Goal: Task Accomplishment & Management: Use online tool/utility

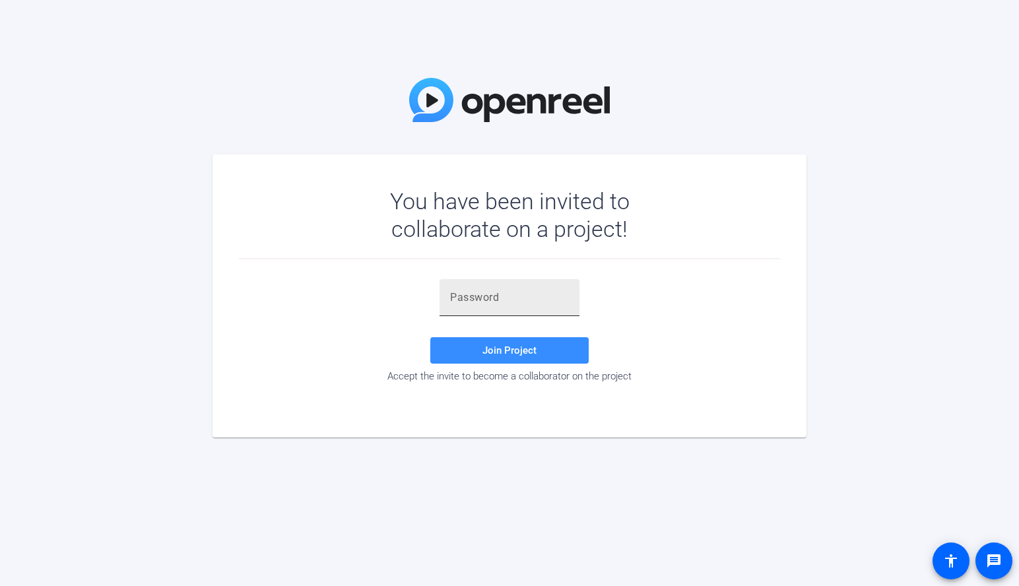
click at [492, 285] on div at bounding box center [509, 297] width 119 height 37
click at [482, 296] on input "text" at bounding box center [509, 298] width 119 height 16
paste input "y1'J&$"
type input "y1'J&$"
click at [511, 351] on span "Join Project" at bounding box center [509, 350] width 54 height 12
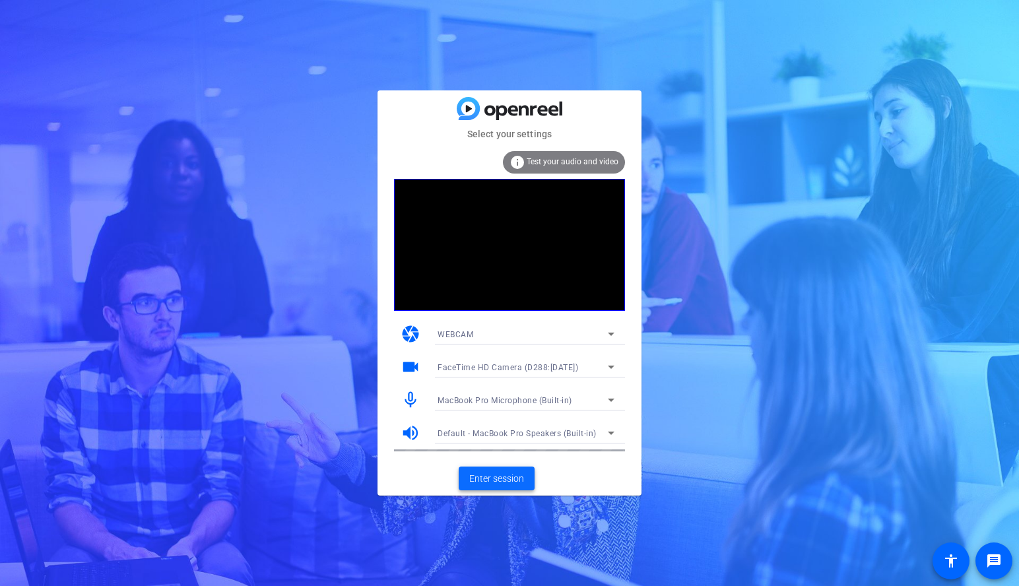
click at [511, 478] on span "Enter session" at bounding box center [496, 479] width 55 height 14
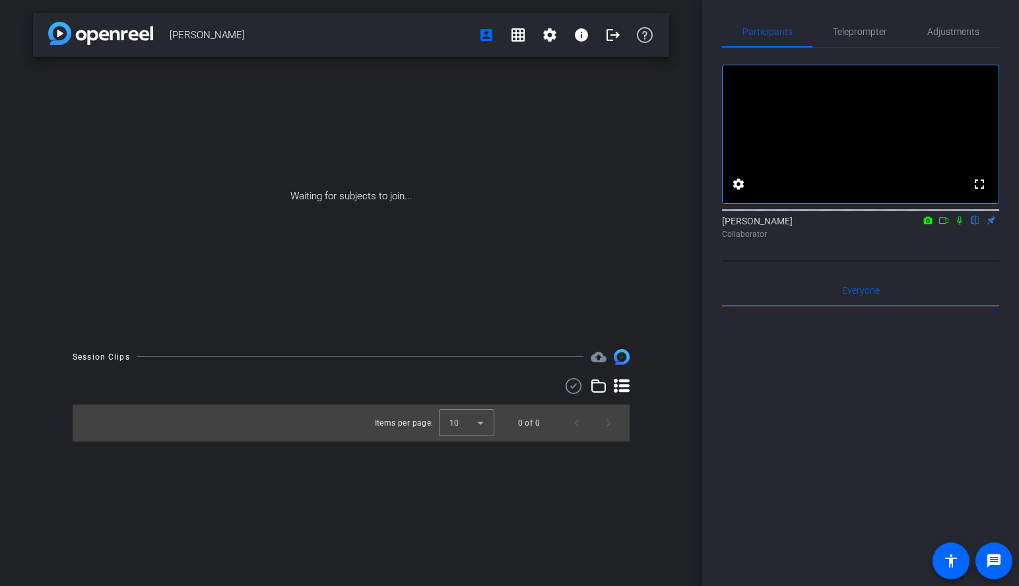
scroll to position [9, 0]
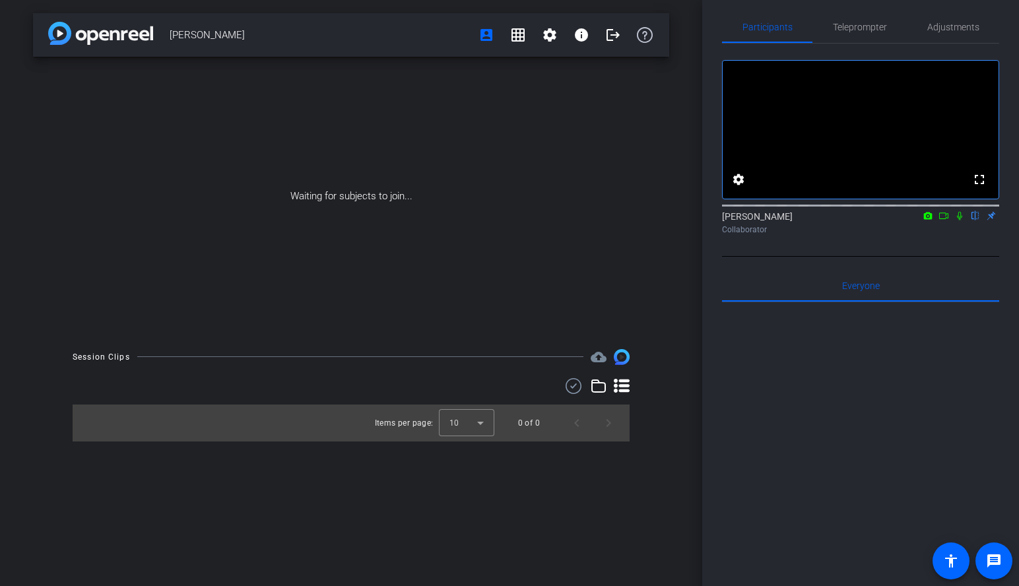
click at [939, 220] on icon at bounding box center [943, 215] width 11 height 9
click at [975, 220] on icon at bounding box center [975, 215] width 11 height 9
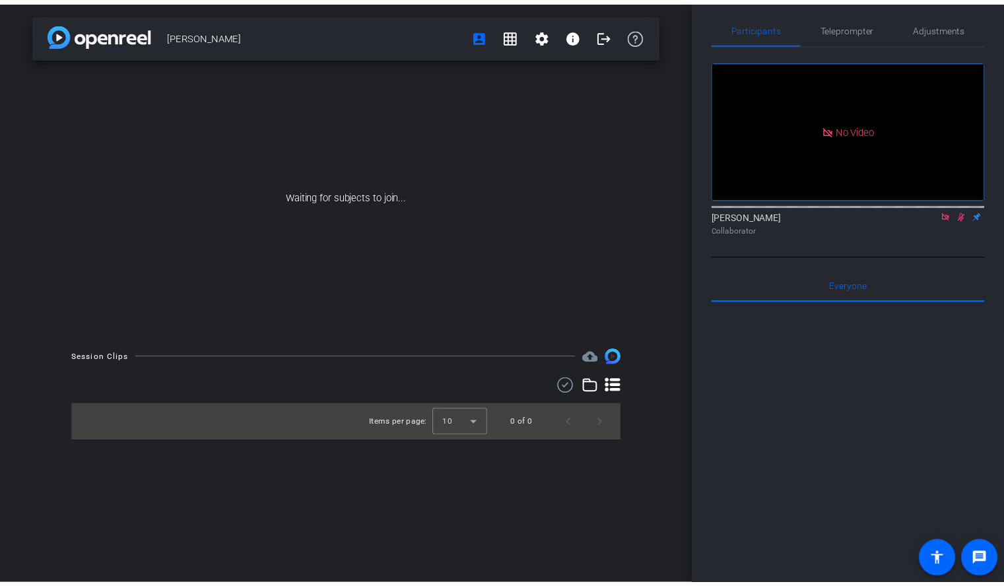
scroll to position [0, 0]
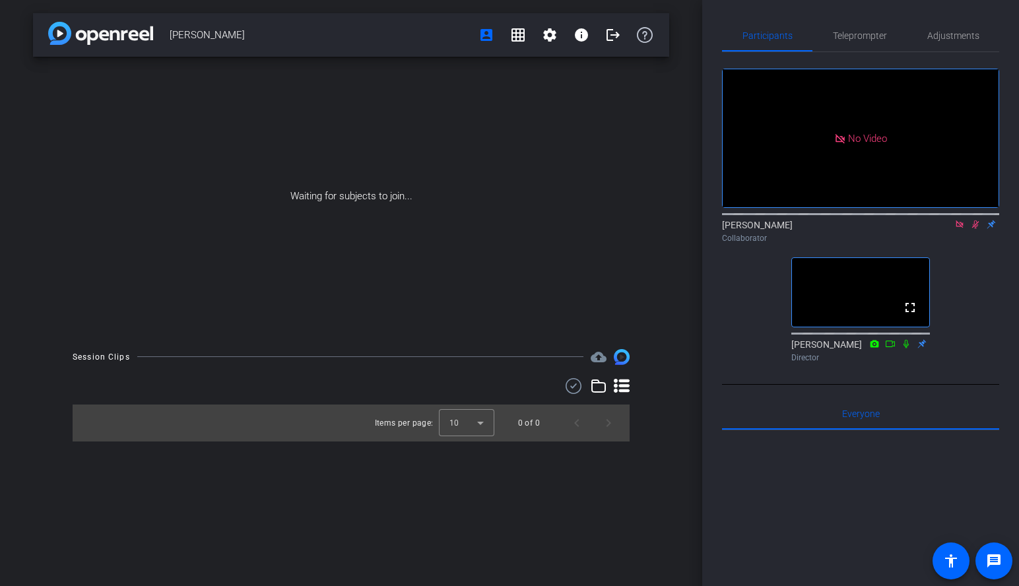
click at [977, 229] on icon at bounding box center [975, 224] width 11 height 9
click at [962, 228] on icon at bounding box center [958, 223] width 7 height 7
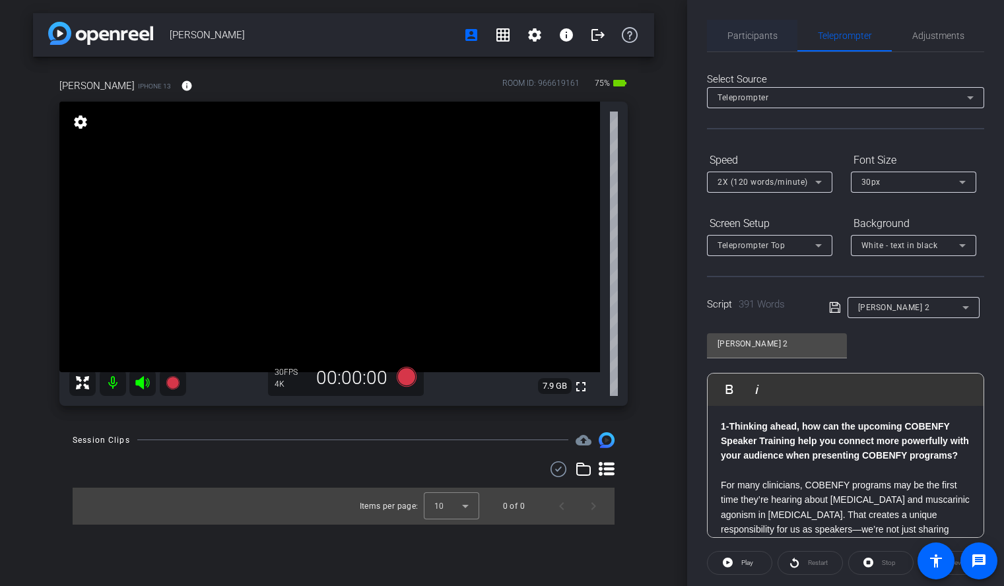
click at [764, 29] on span "Participants" at bounding box center [752, 36] width 50 height 32
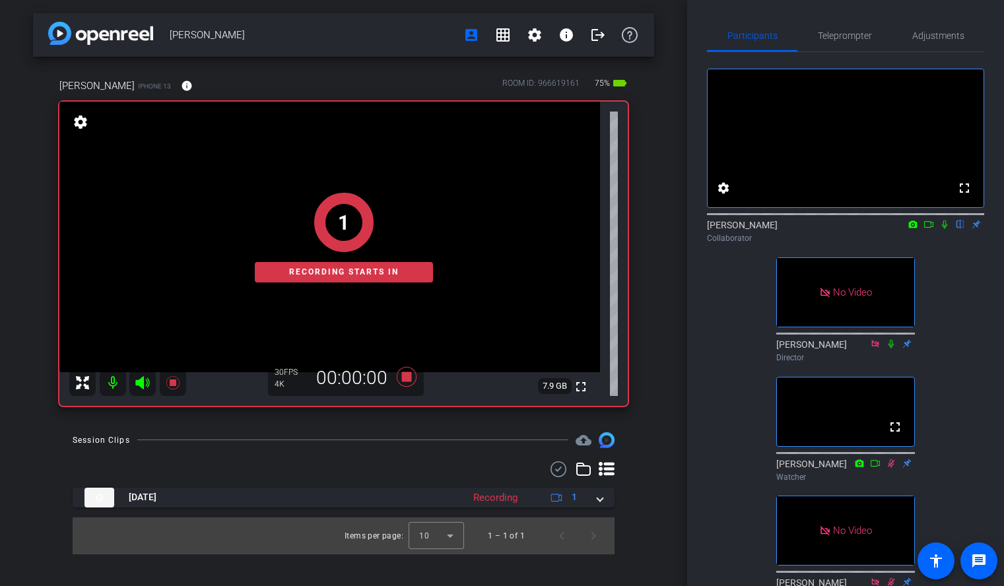
click at [940, 229] on icon at bounding box center [944, 224] width 11 height 9
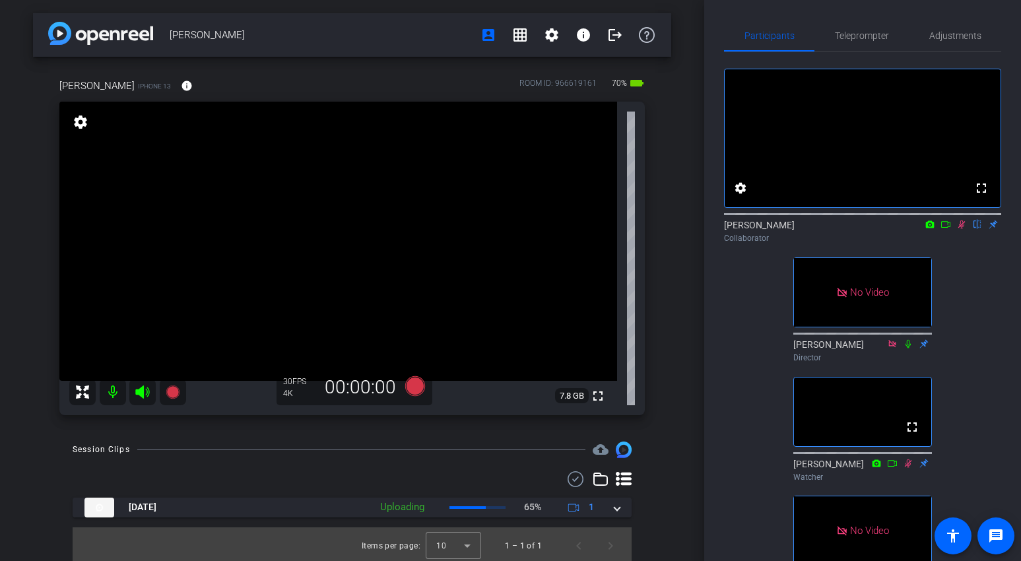
scroll to position [30, 0]
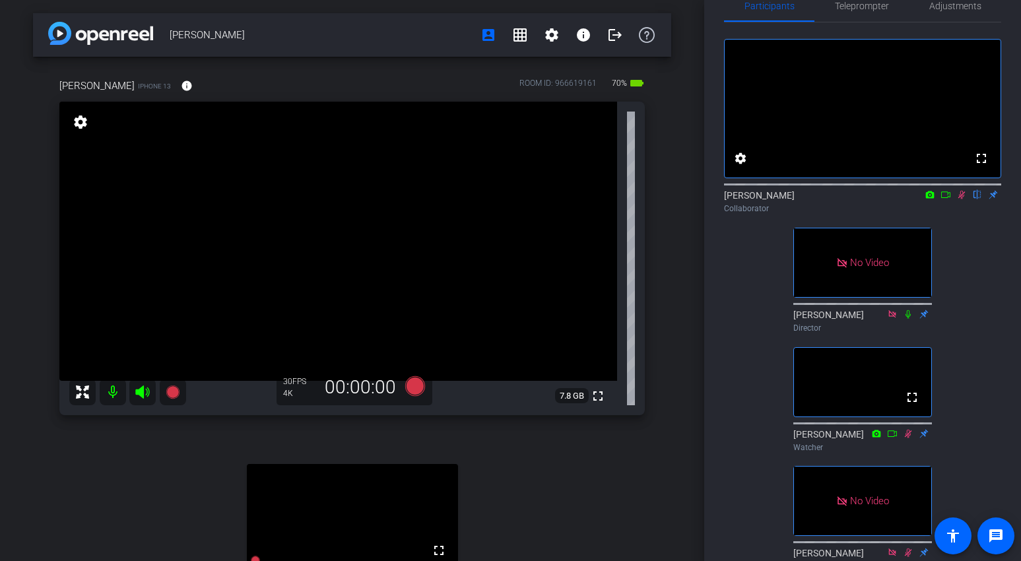
click at [963, 199] on icon at bounding box center [961, 194] width 11 height 9
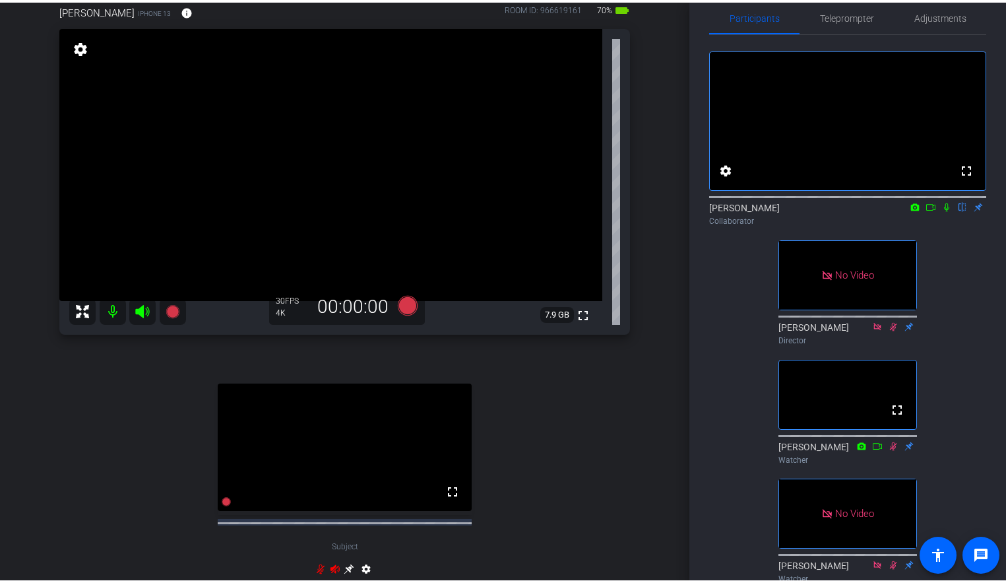
scroll to position [38, 0]
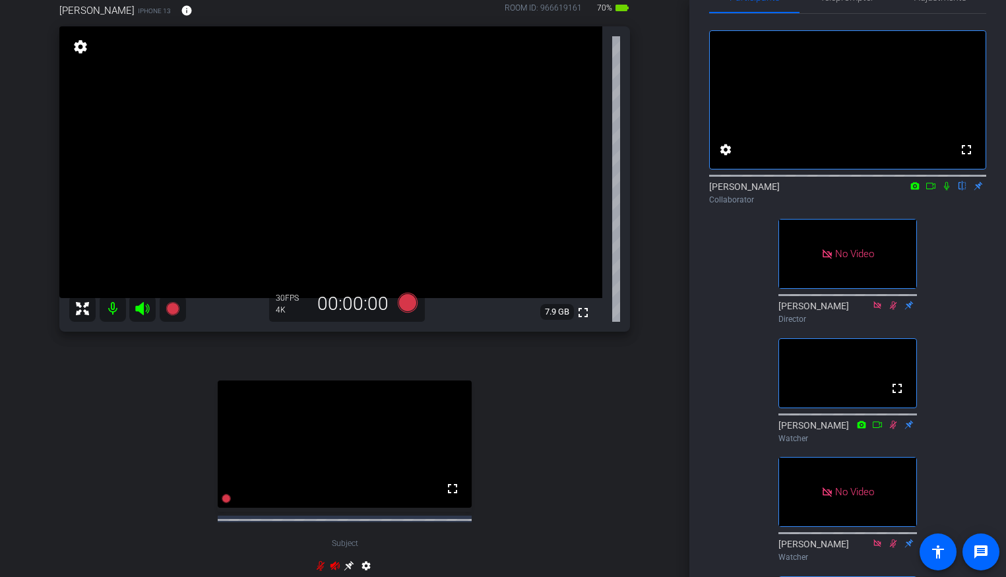
click at [946, 191] on icon at bounding box center [947, 185] width 11 height 9
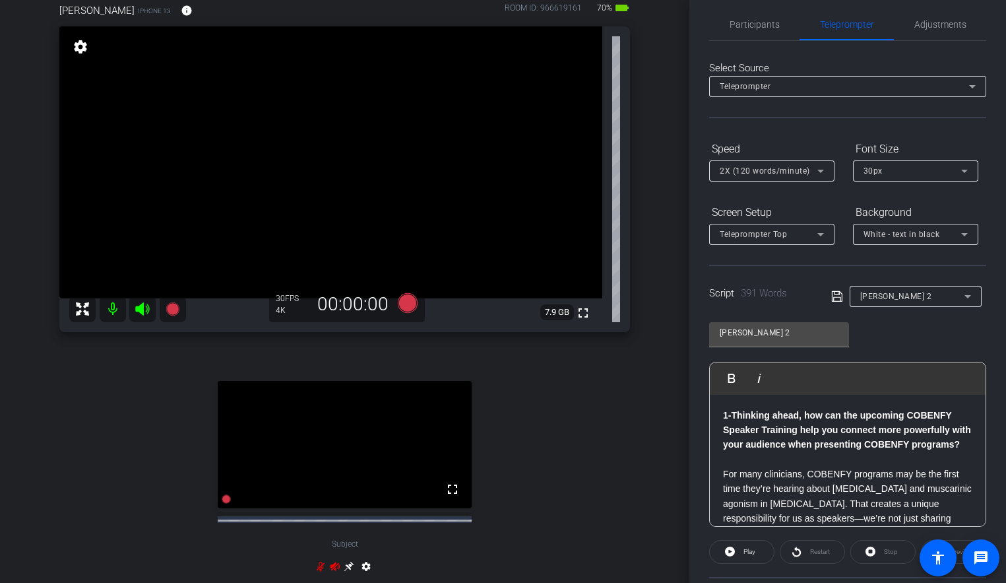
scroll to position [0, 0]
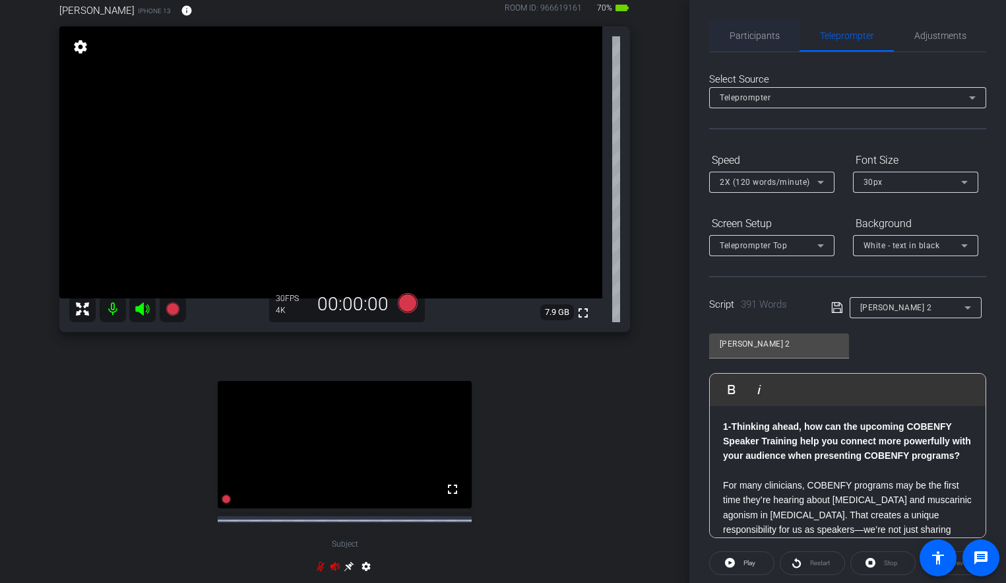
click at [754, 35] on span "Participants" at bounding box center [755, 35] width 50 height 9
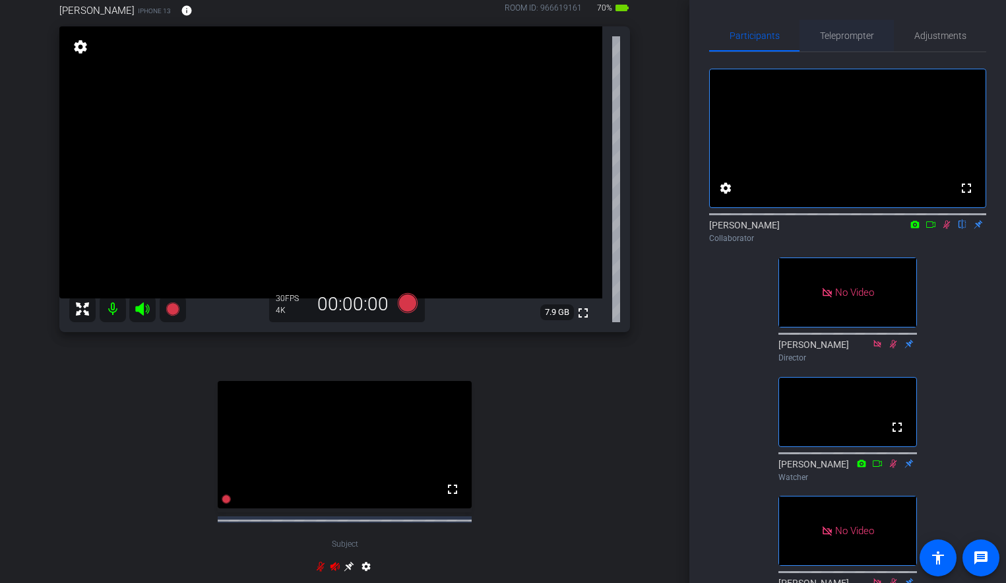
click at [854, 28] on span "Teleprompter" at bounding box center [847, 36] width 54 height 32
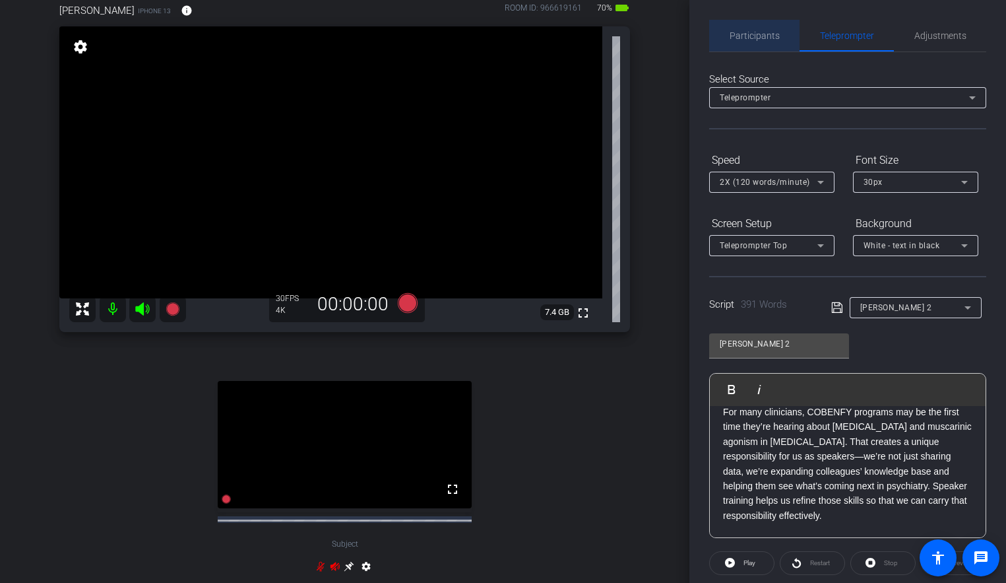
click at [766, 36] on span "Participants" at bounding box center [755, 35] width 50 height 9
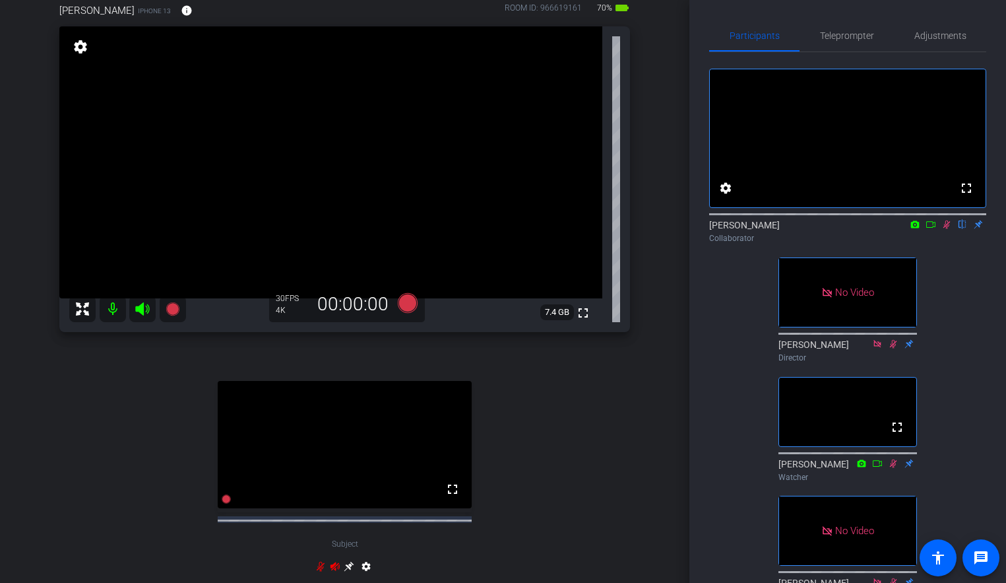
click at [946, 229] on icon at bounding box center [947, 224] width 7 height 9
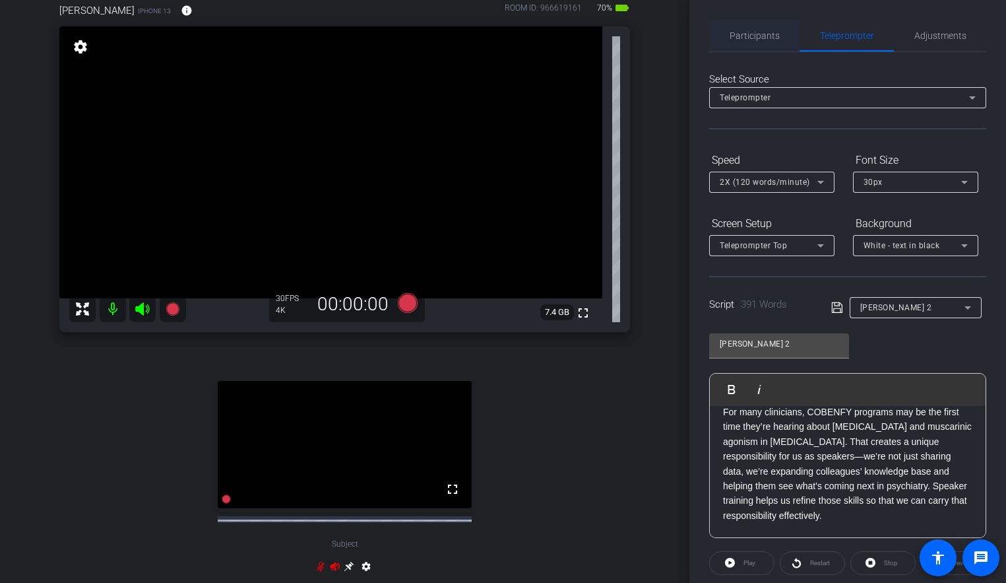
click at [763, 38] on span "Participants" at bounding box center [755, 35] width 50 height 9
click at [770, 35] on span "Participants" at bounding box center [755, 35] width 50 height 9
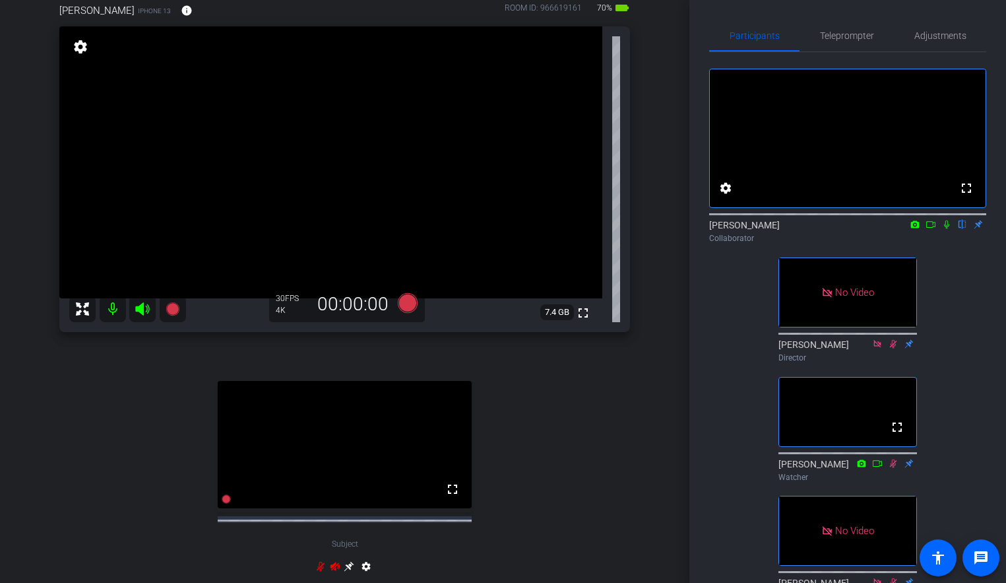
click at [946, 229] on icon at bounding box center [947, 224] width 11 height 9
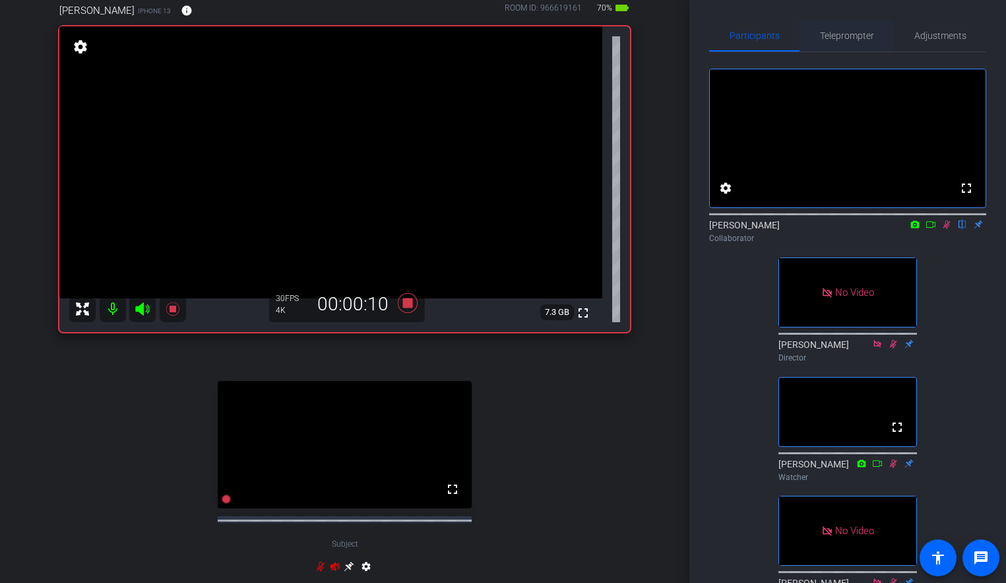
click at [844, 37] on span "Teleprompter" at bounding box center [847, 35] width 54 height 9
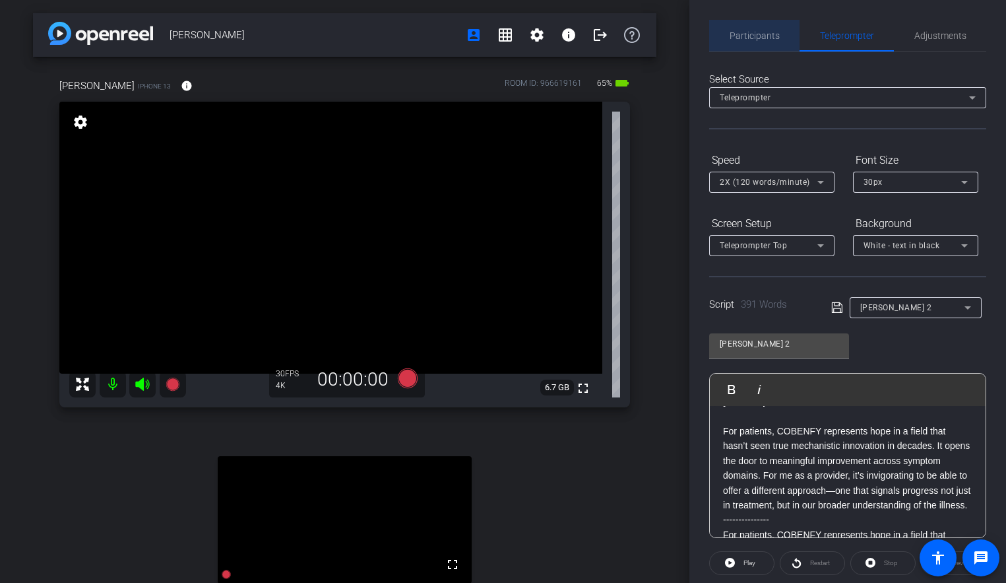
click at [767, 32] on span "Participants" at bounding box center [755, 35] width 50 height 9
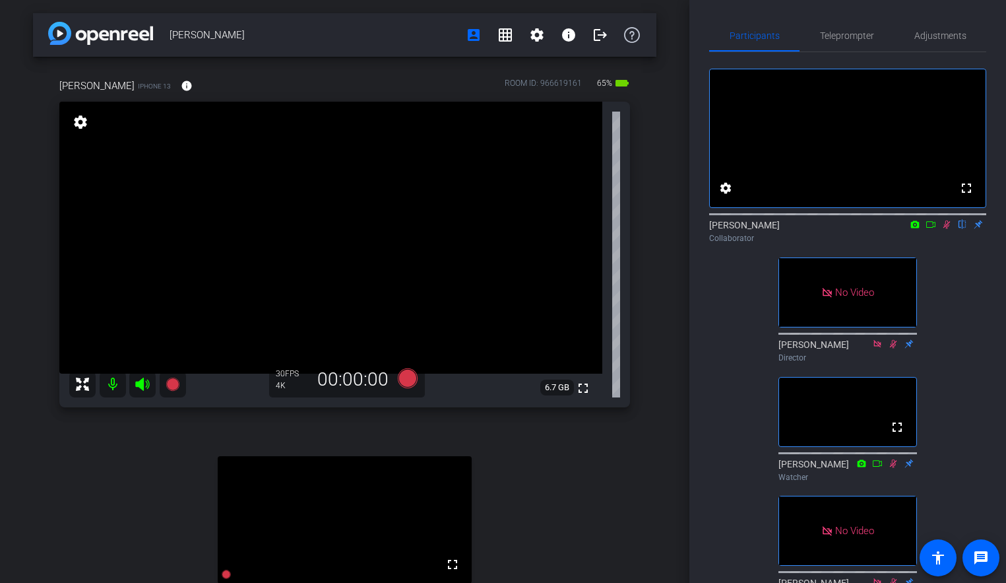
click at [946, 230] on mat-icon at bounding box center [947, 224] width 16 height 12
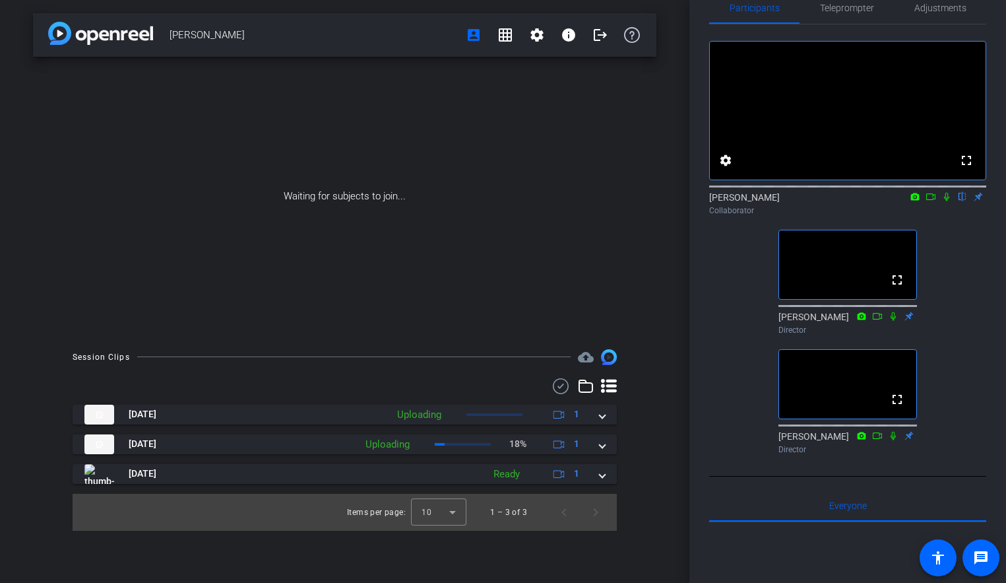
scroll to position [25, 0]
